Goal: Check status: Check status

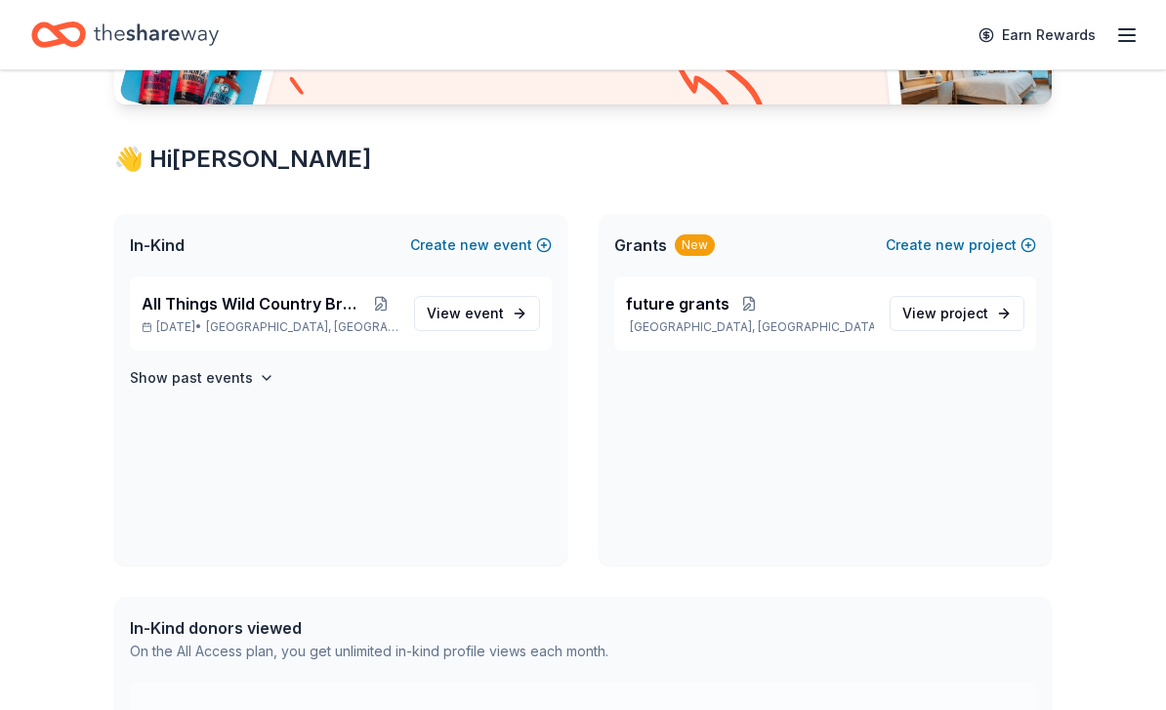
scroll to position [287, 0]
click at [298, 316] on div "All Things Wild Country Brunch [DATE] • [GEOGRAPHIC_DATA], [GEOGRAPHIC_DATA]" at bounding box center [270, 313] width 257 height 43
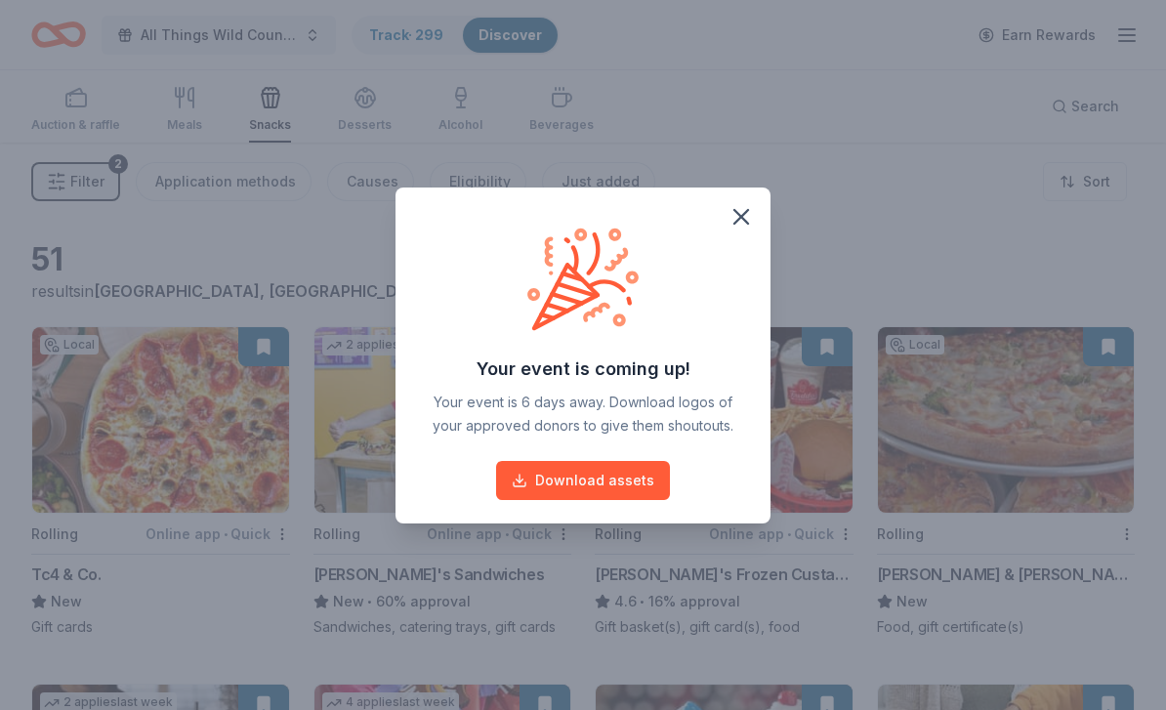
click at [746, 231] on icon "button" at bounding box center [741, 216] width 27 height 27
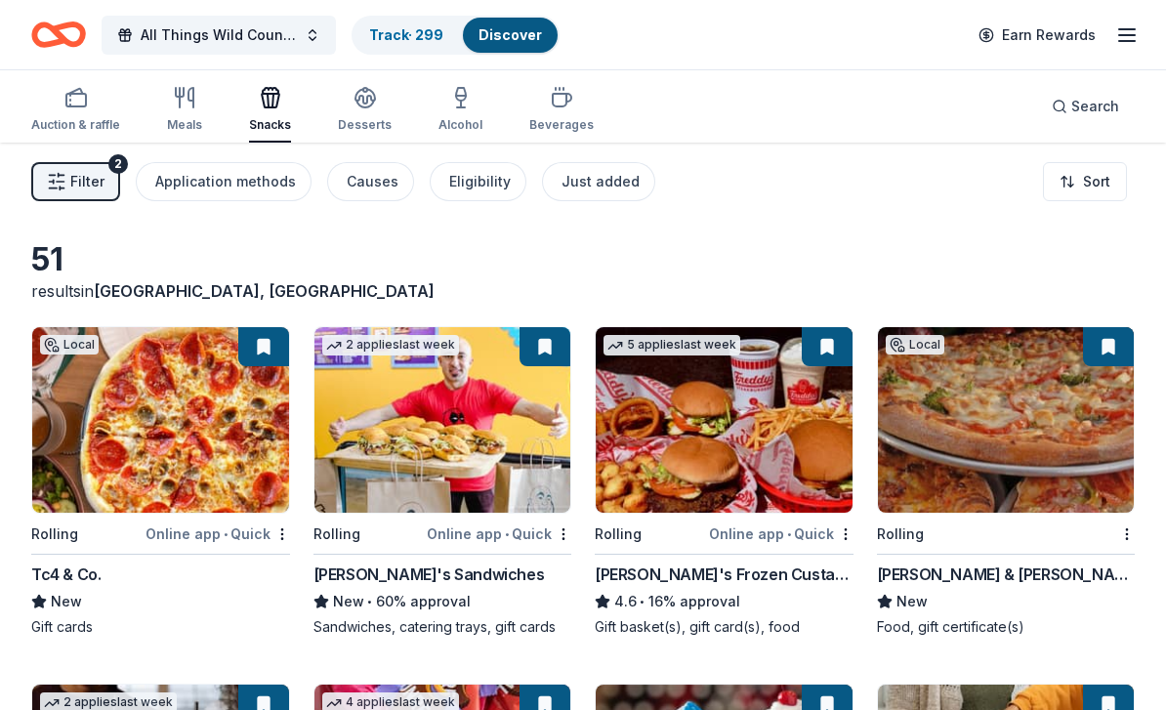
click at [412, 29] on link "Track · 299" at bounding box center [406, 34] width 74 height 17
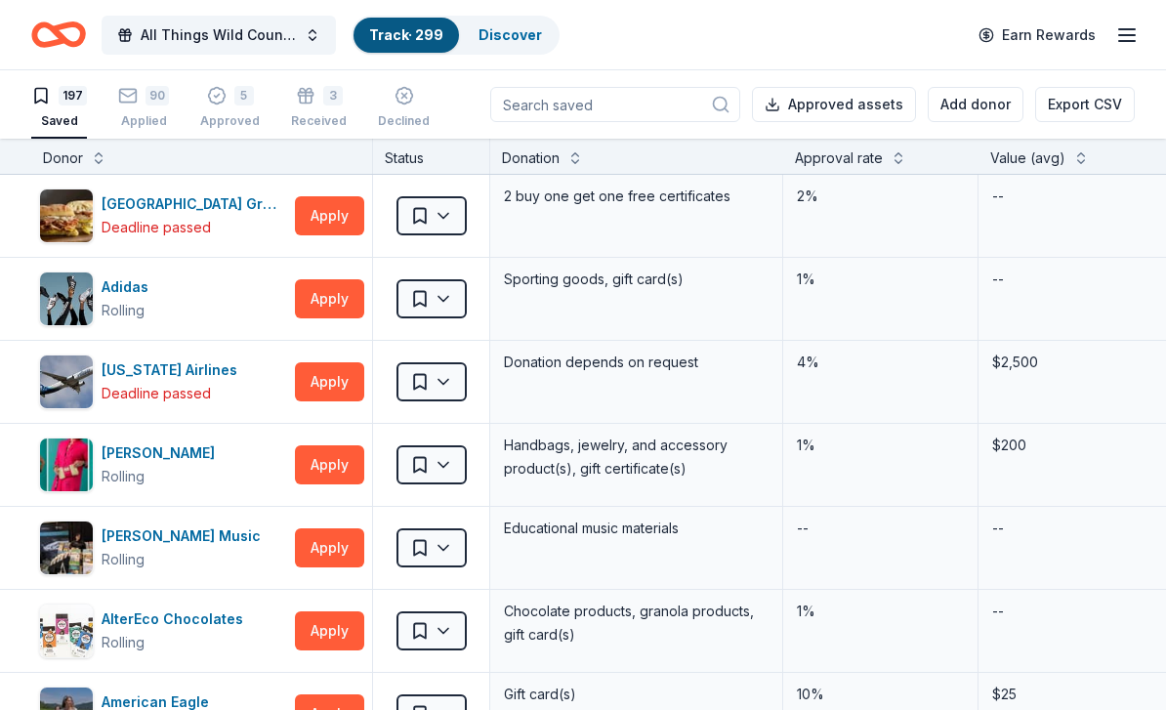
click at [139, 118] on div "Applied" at bounding box center [143, 121] width 51 height 16
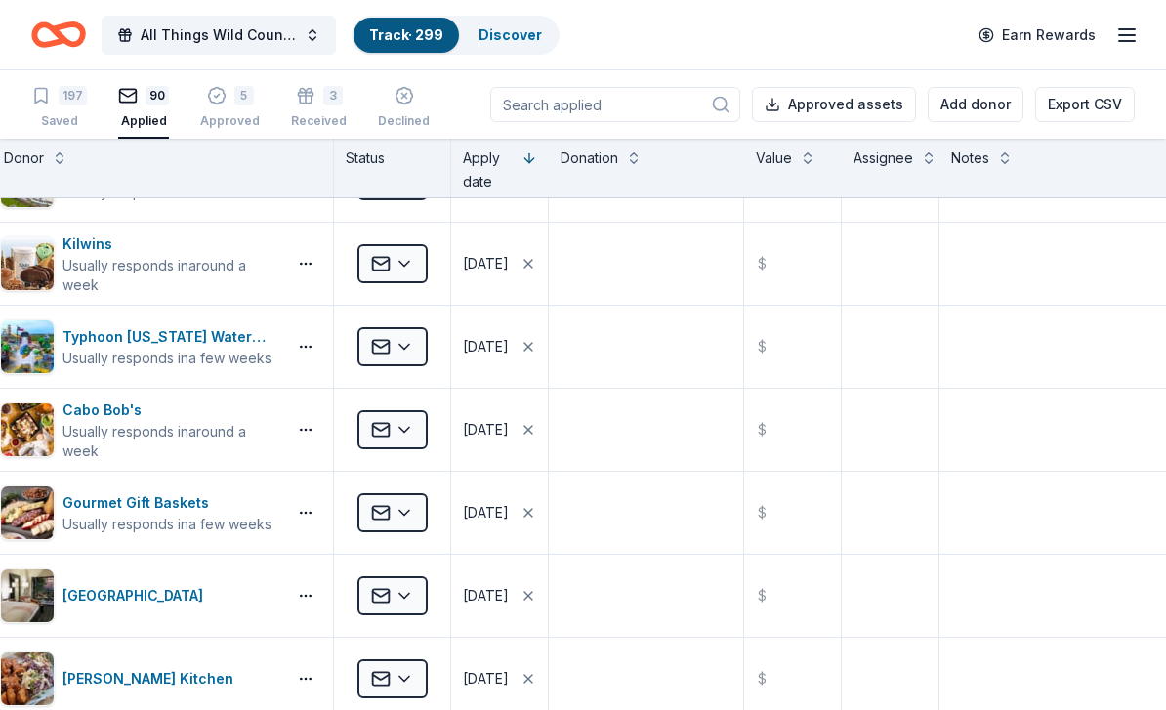
scroll to position [6702, 39]
click at [222, 103] on icon "button" at bounding box center [217, 96] width 20 height 20
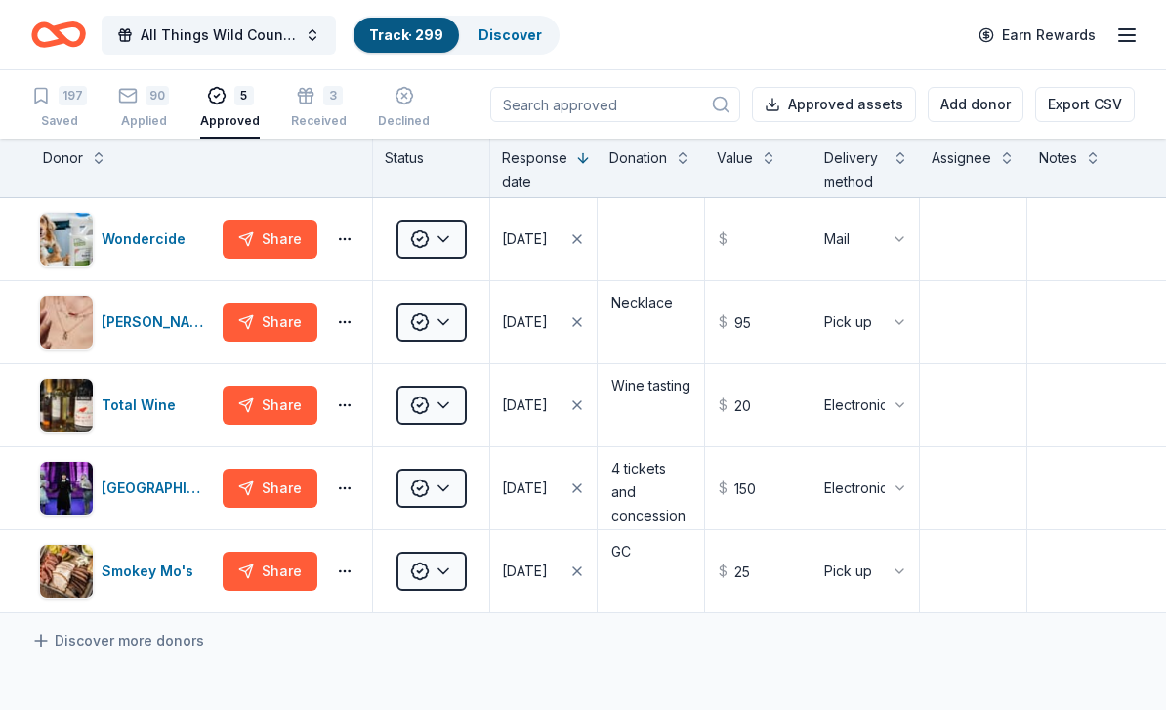
click at [139, 231] on div "Wondercide" at bounding box center [148, 239] width 92 height 23
